Goal: Task Accomplishment & Management: Manage account settings

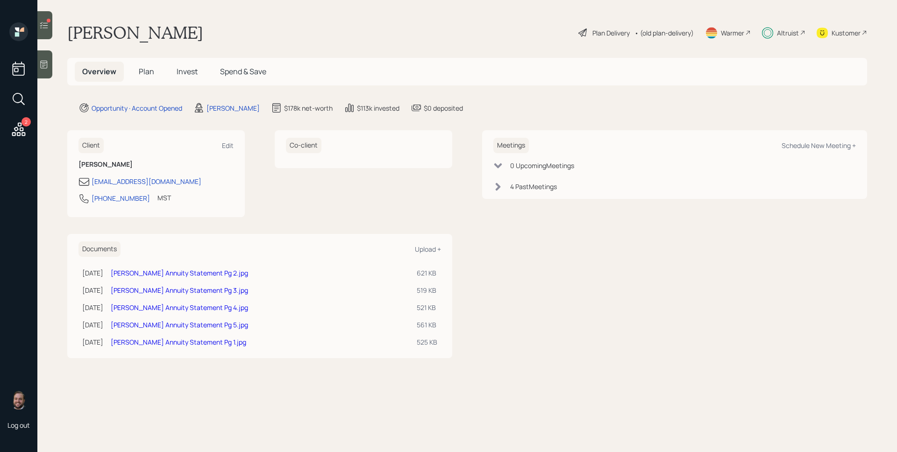
click at [183, 76] on span "Invest" at bounding box center [187, 71] width 21 height 10
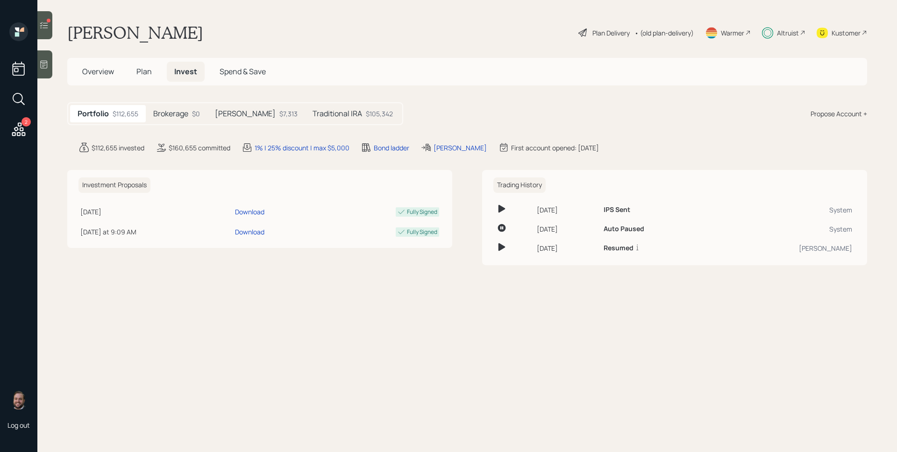
click at [243, 114] on h5 "[PERSON_NAME]" at bounding box center [245, 113] width 61 height 9
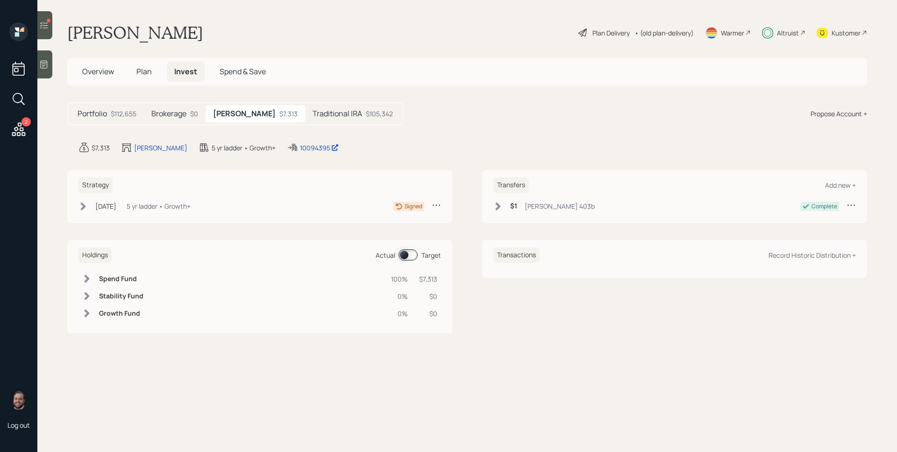
click at [112, 206] on div "[DATE]" at bounding box center [105, 206] width 21 height 10
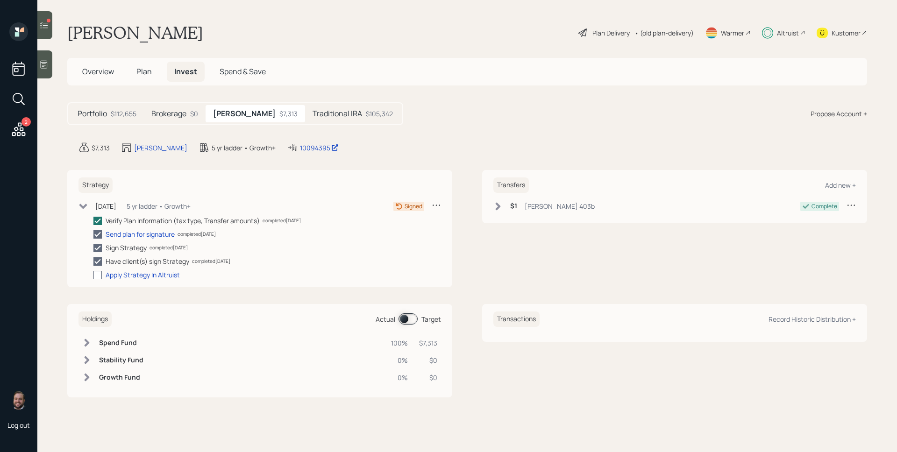
click at [99, 274] on div at bounding box center [97, 275] width 8 height 8
click at [93, 275] on input "checkbox" at bounding box center [93, 275] width 0 height 0
checkbox input "true"
click at [49, 22] on div at bounding box center [49, 21] width 4 height 4
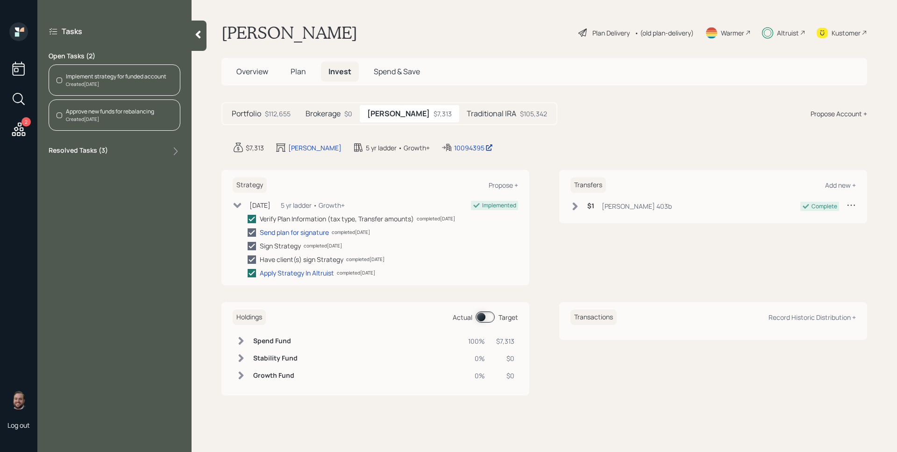
click at [120, 80] on div "Implement strategy for funded account" at bounding box center [116, 76] width 100 height 8
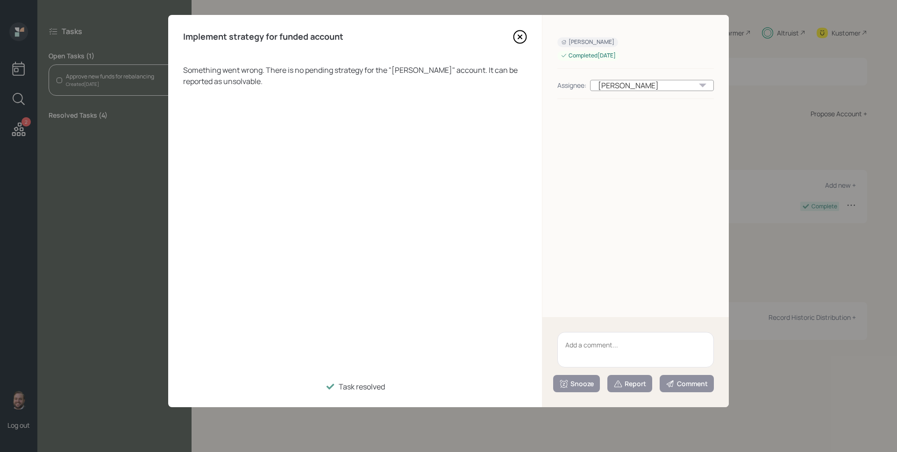
drag, startPoint x: 516, startPoint y: 35, endPoint x: 339, endPoint y: 64, distance: 179.9
click at [516, 35] on icon at bounding box center [520, 37] width 14 height 14
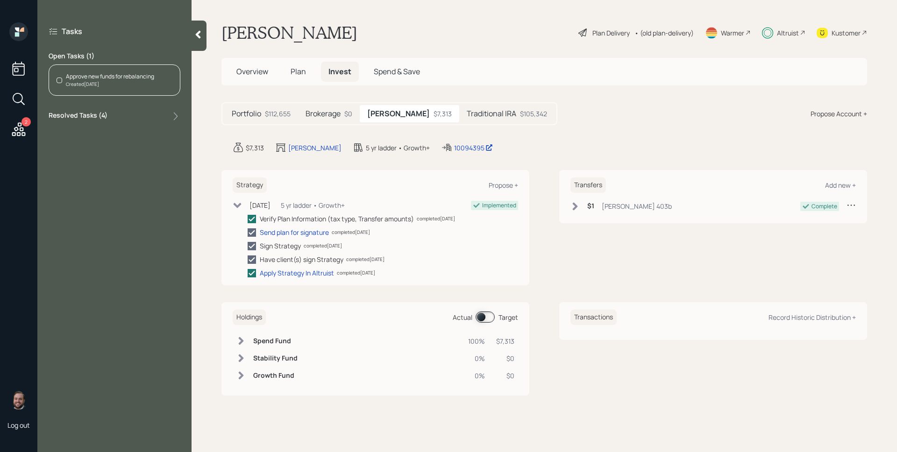
click at [120, 83] on div "Created [DATE]" at bounding box center [110, 84] width 88 height 7
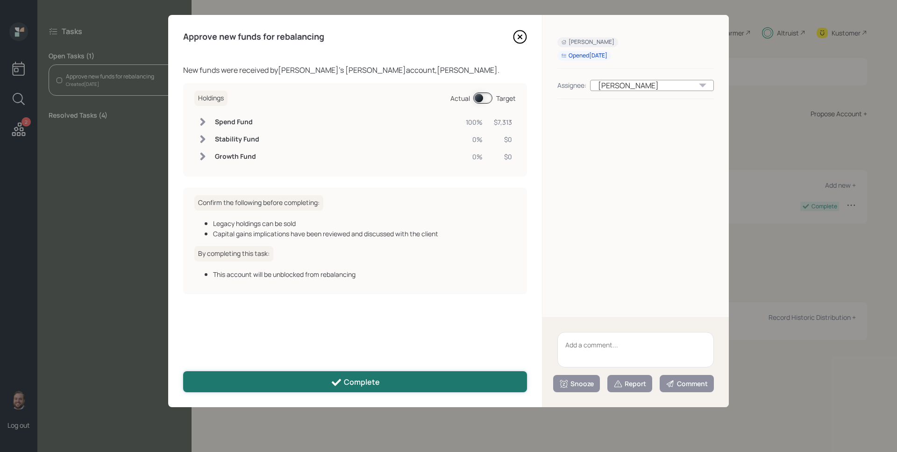
click at [364, 374] on button "Complete" at bounding box center [355, 381] width 344 height 21
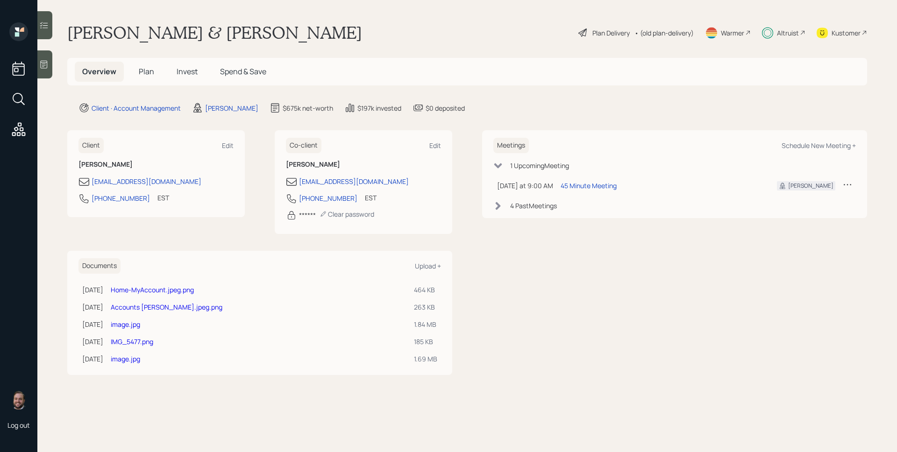
click at [784, 38] on div "Altruist" at bounding box center [783, 32] width 43 height 21
